Goal: Information Seeking & Learning: Learn about a topic

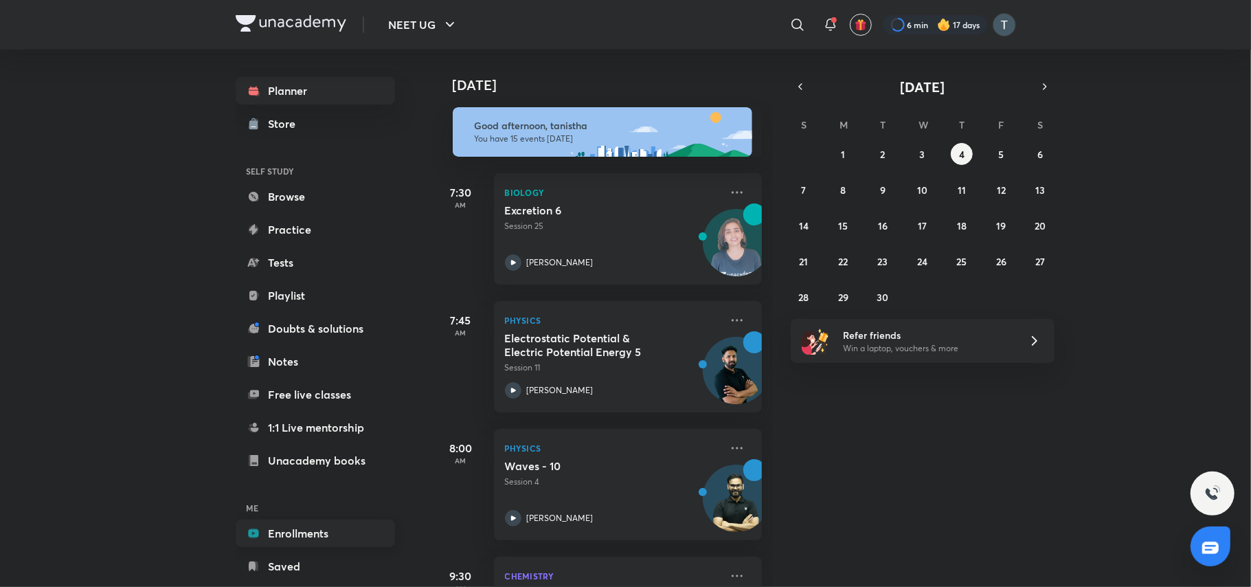
click at [313, 525] on link "Enrollments" at bounding box center [315, 532] width 159 height 27
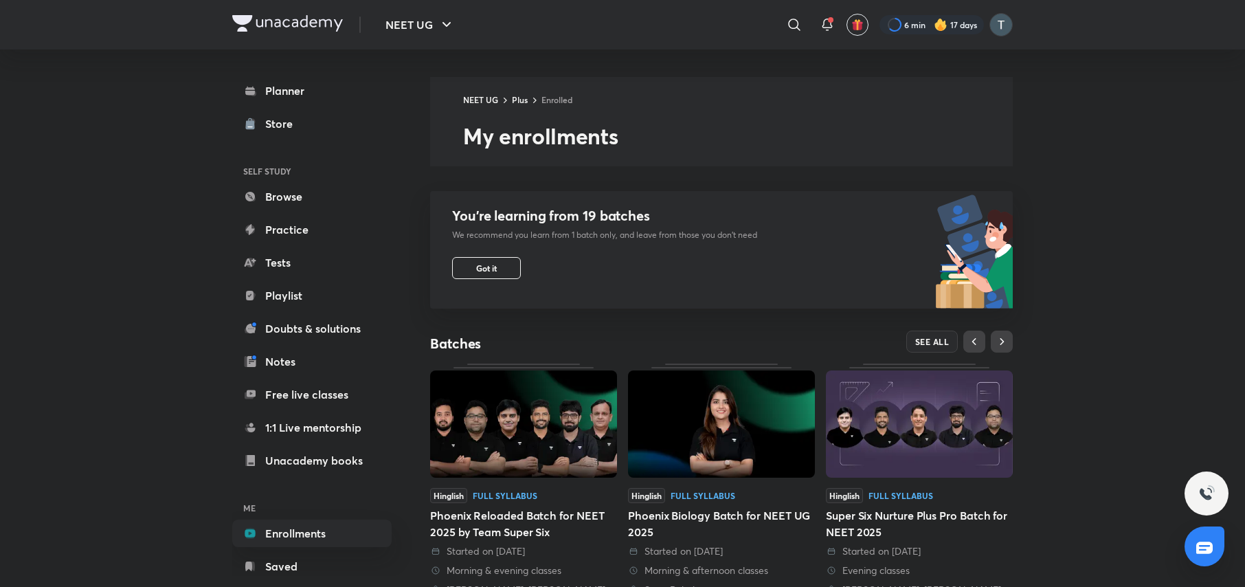
click at [545, 452] on img at bounding box center [523, 423] width 187 height 107
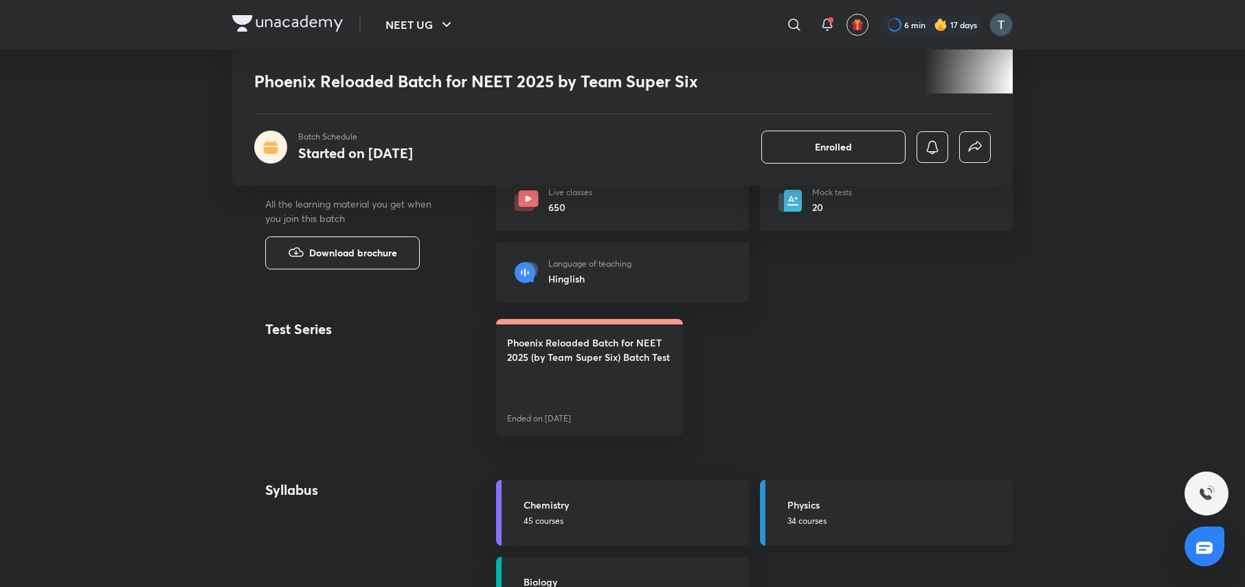
click at [850, 512] on h5 "Physics" at bounding box center [895, 504] width 217 height 14
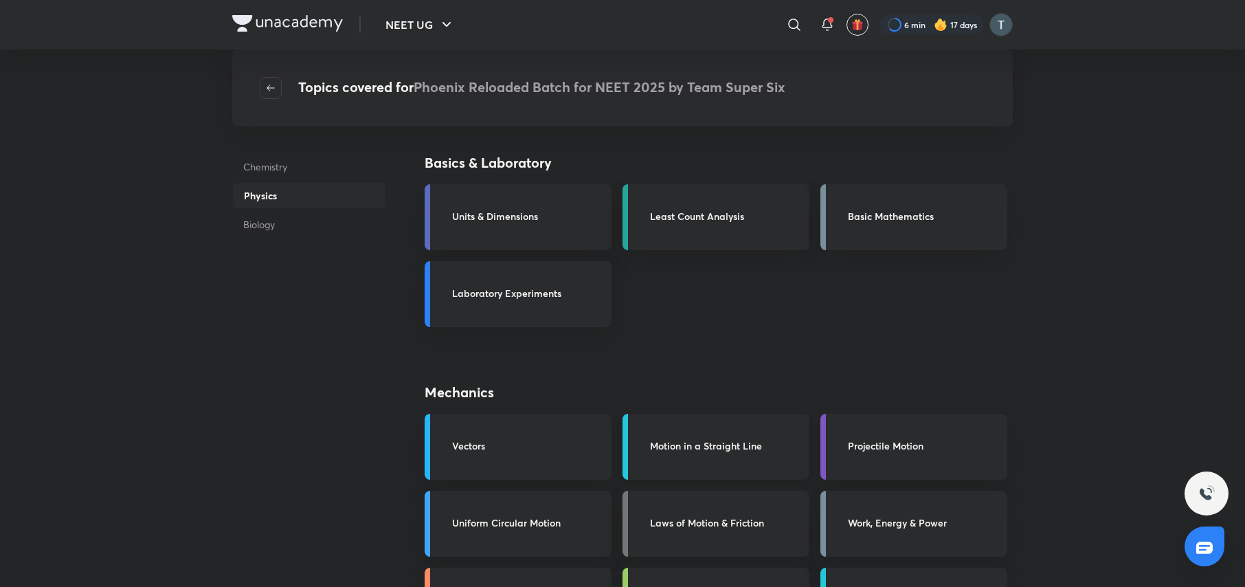
click at [749, 445] on h3 "Motion in a Straight Line" at bounding box center [725, 445] width 151 height 14
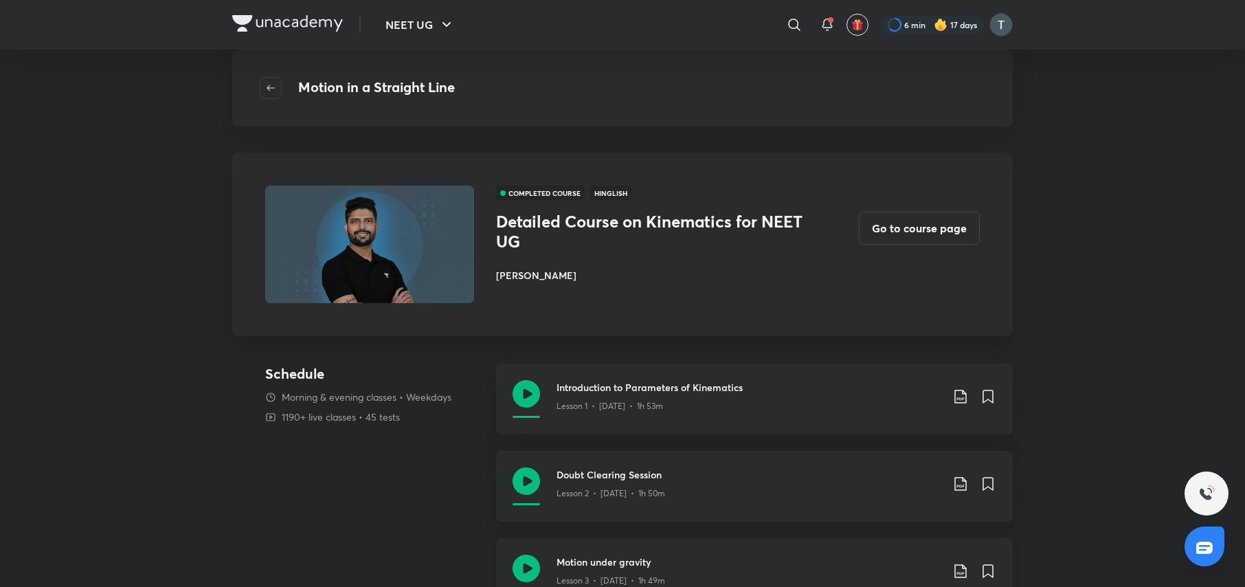
click at [619, 564] on h3 "Motion under gravity" at bounding box center [749, 562] width 385 height 14
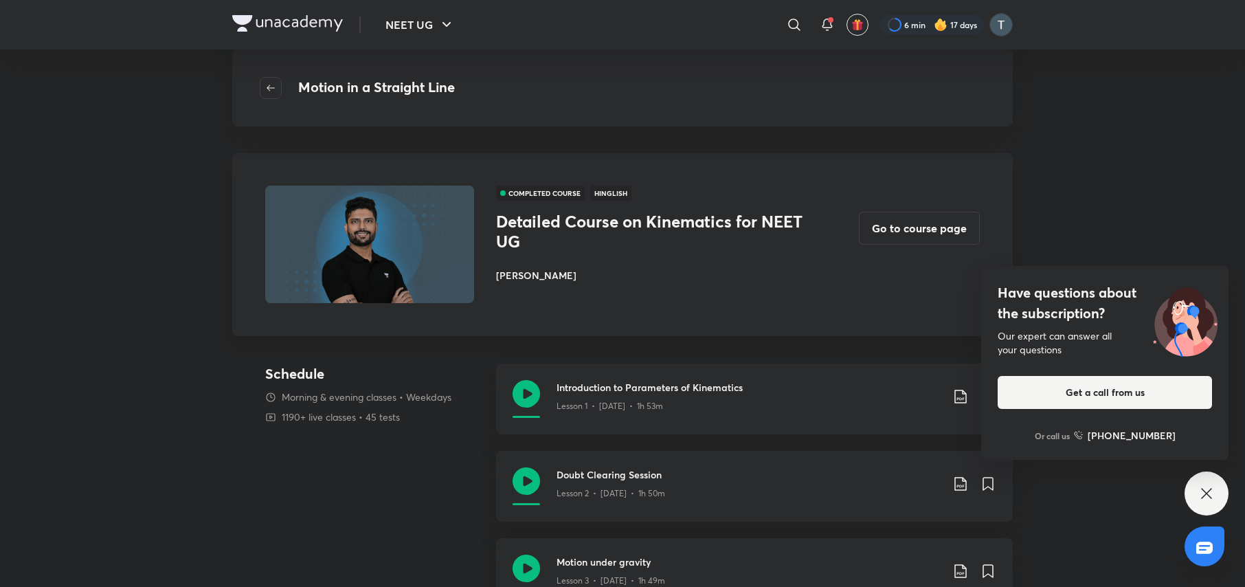
click at [1201, 504] on div "Have questions about the subscription? Our expert can answer all your questions…" at bounding box center [1207, 493] width 44 height 44
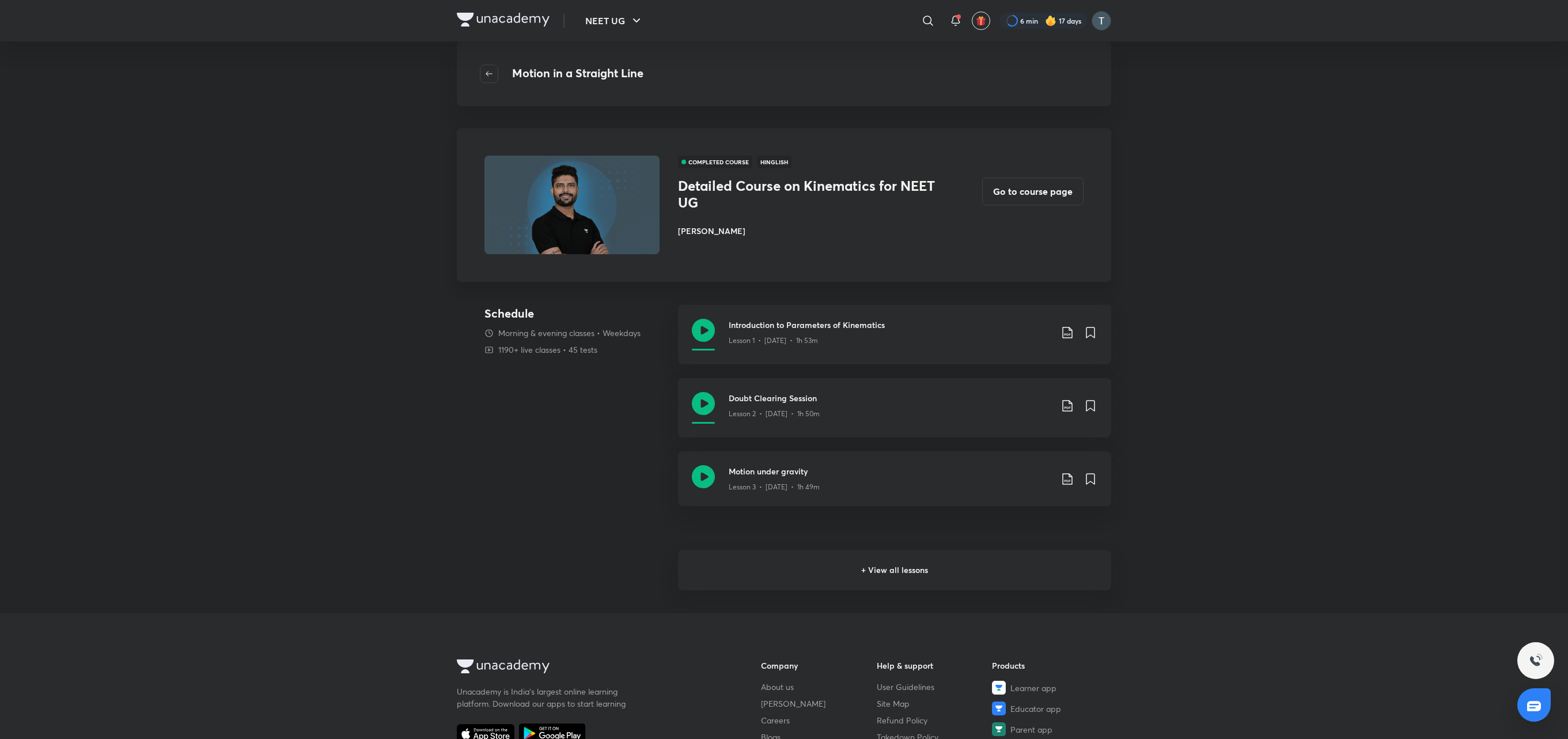
drag, startPoint x: 1043, startPoint y: 1, endPoint x: 999, endPoint y: 580, distance: 580.7
click at [999, 492] on h6 "+ View all lessons" at bounding box center [895, 570] width 434 height 40
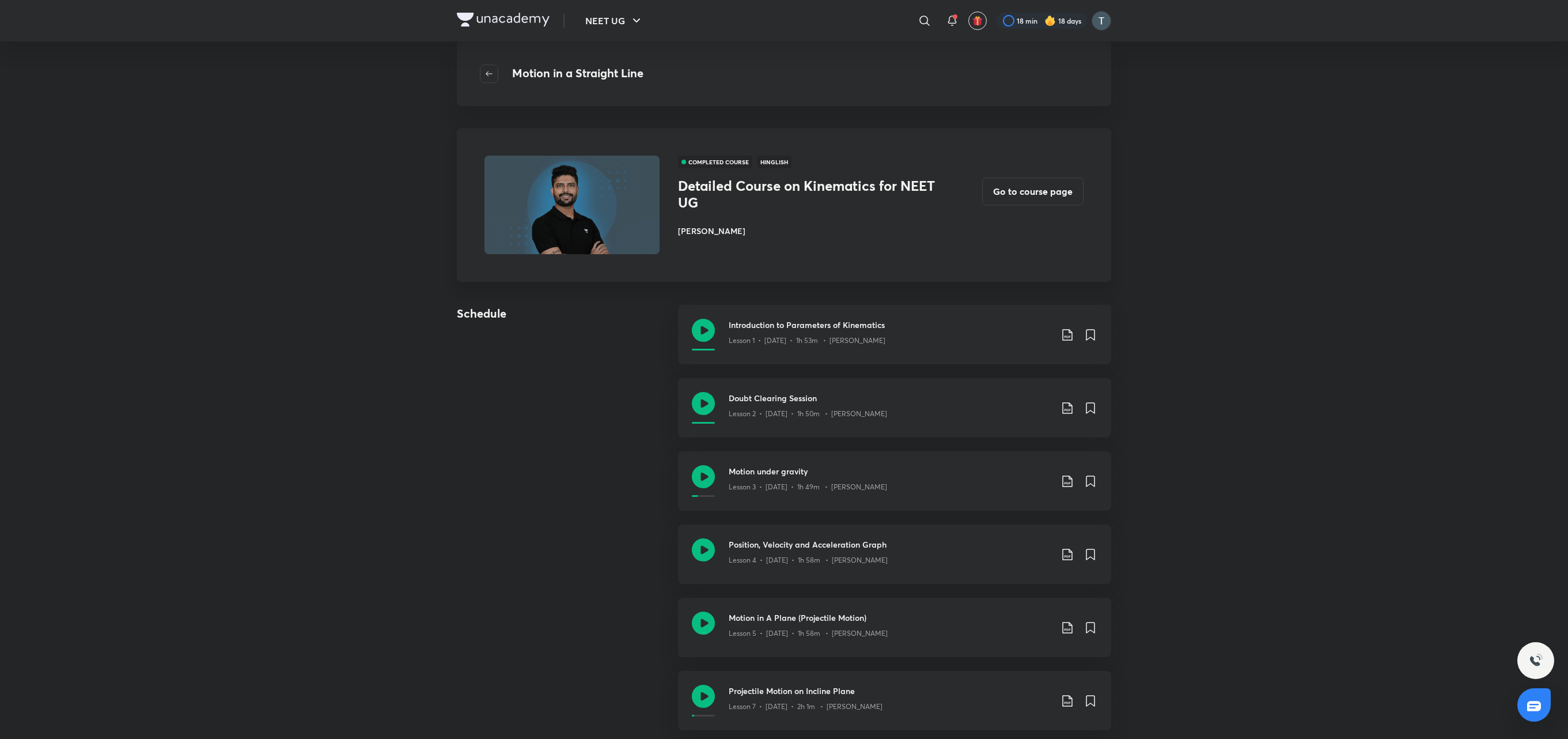
click at [1043, 492] on div "NEET UG ​ 18 min 18 days Motion in a Straight Line COMPLETED COURSE Hinglish De…" at bounding box center [784, 721] width 1568 height 1444
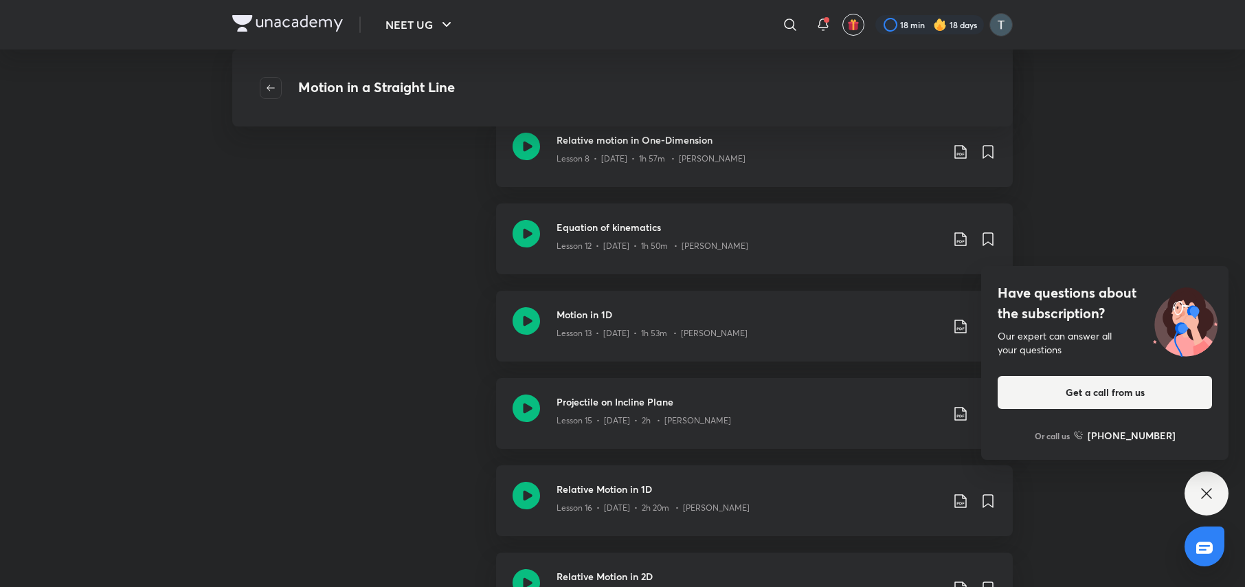
scroll to position [257, 0]
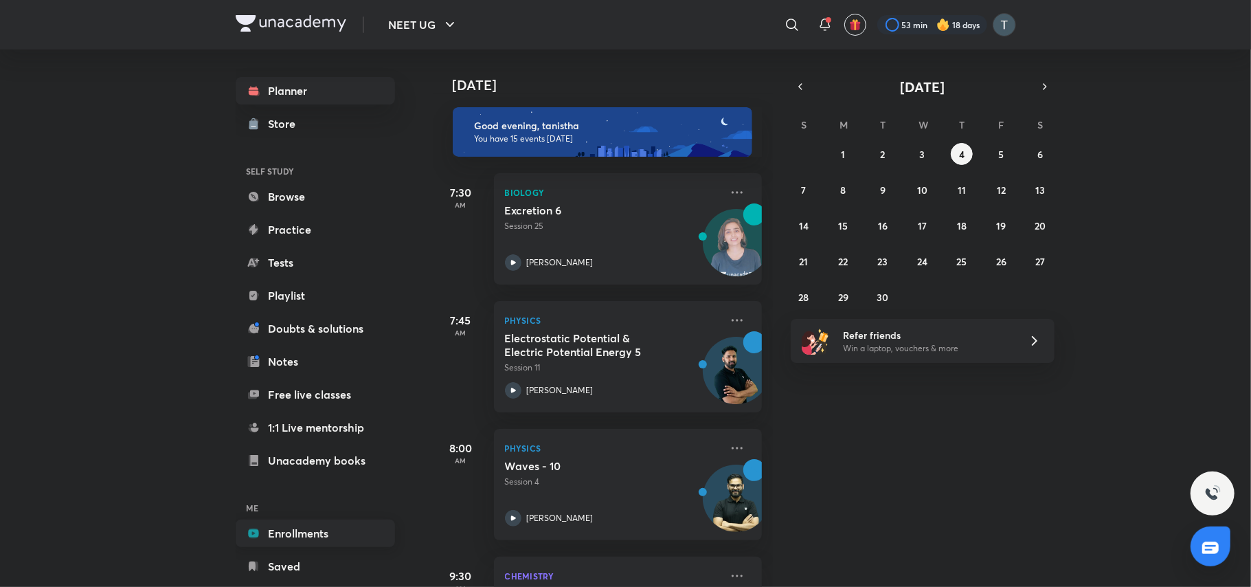
click at [303, 534] on link "Enrollments" at bounding box center [315, 532] width 159 height 27
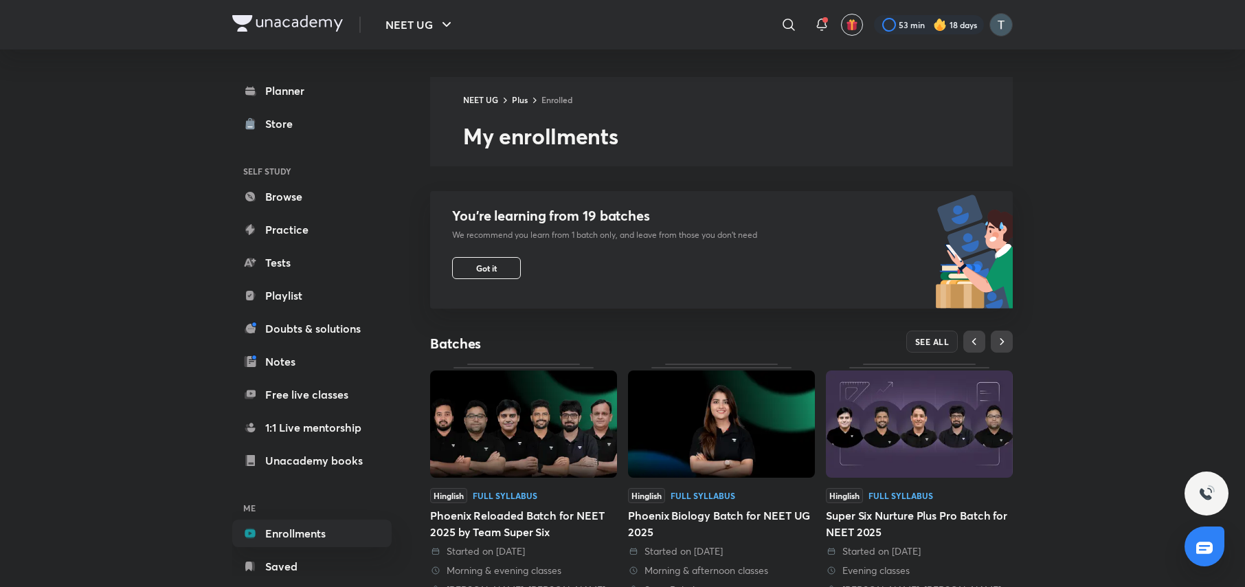
click at [1244, 540] on div "NEET UG ​ 53 min 18 days Planner Store SELF STUDY Browse Practice Tests Playlis…" at bounding box center [622, 462] width 1245 height 924
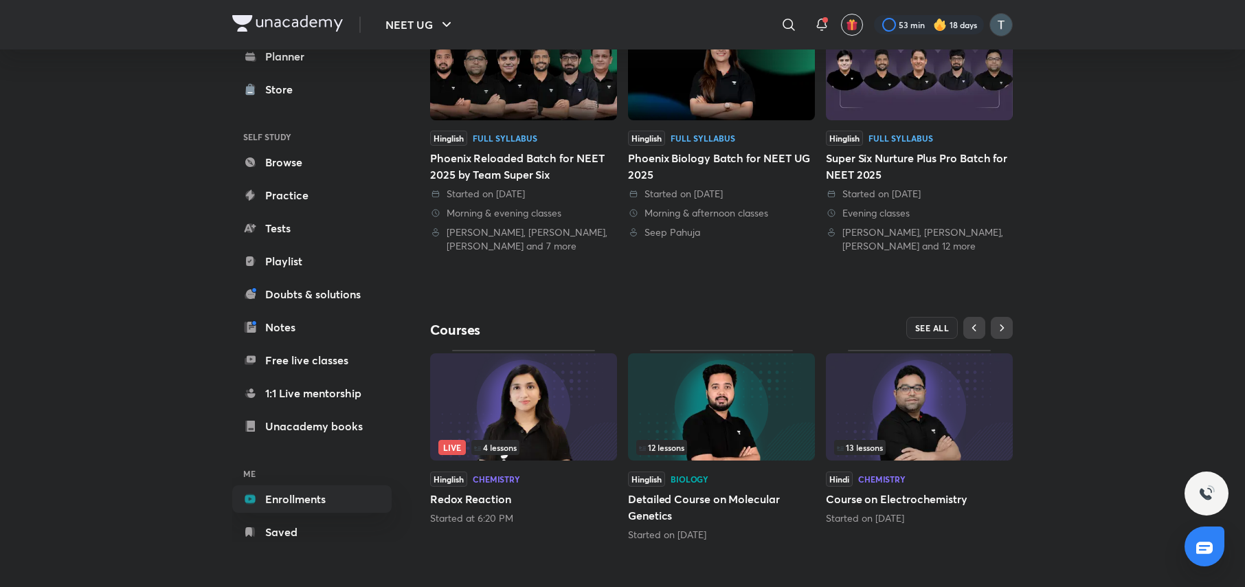
scroll to position [359, 0]
